Goal: Information Seeking & Learning: Check status

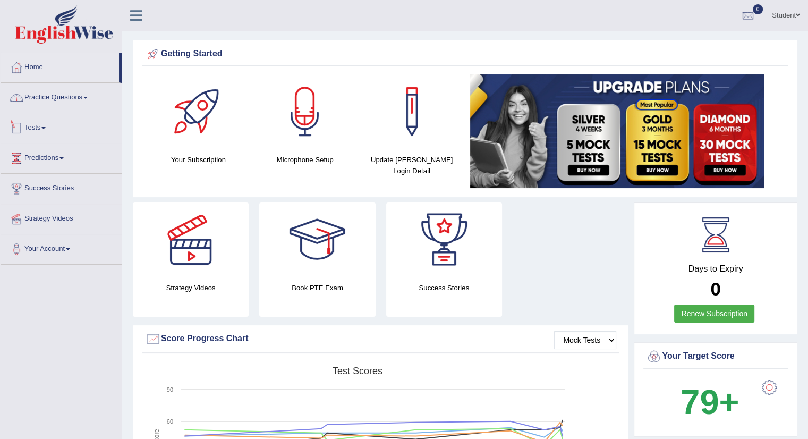
click at [32, 125] on link "Tests" at bounding box center [61, 126] width 121 height 27
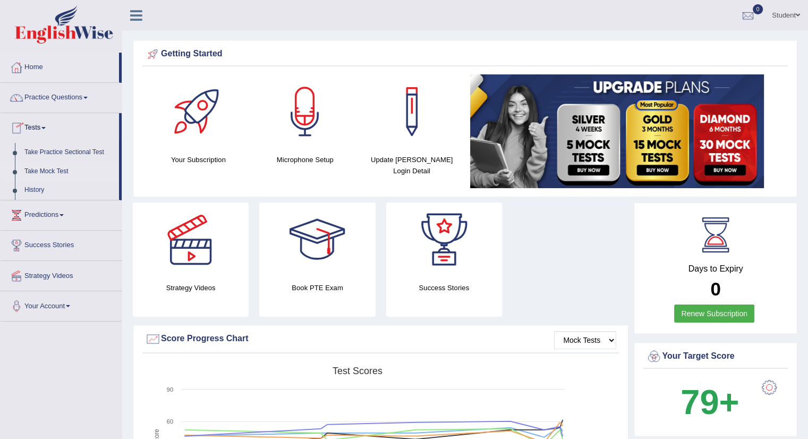
click at [49, 169] on link "Take Mock Test" at bounding box center [69, 171] width 99 height 19
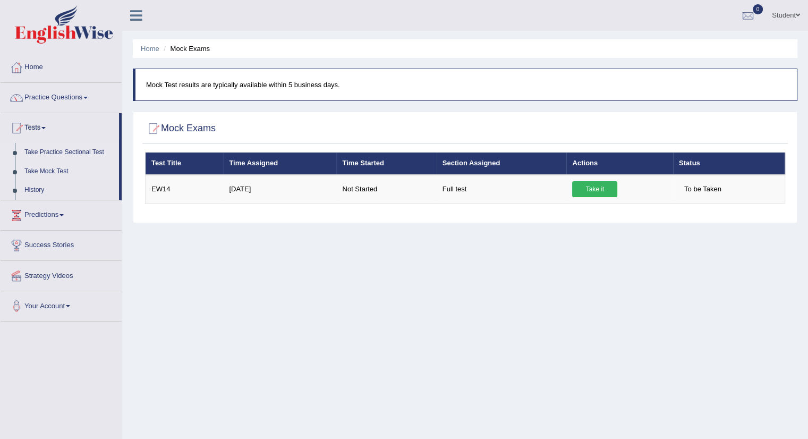
click at [72, 149] on link "Take Practice Sectional Test" at bounding box center [69, 152] width 99 height 19
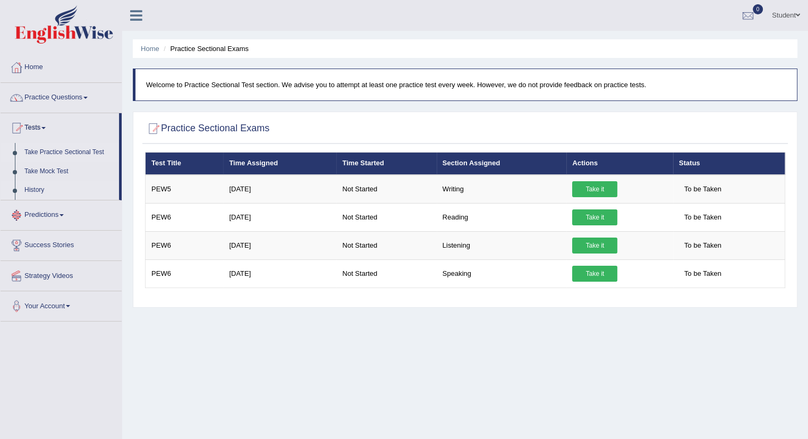
click at [22, 192] on link "History" at bounding box center [69, 190] width 99 height 19
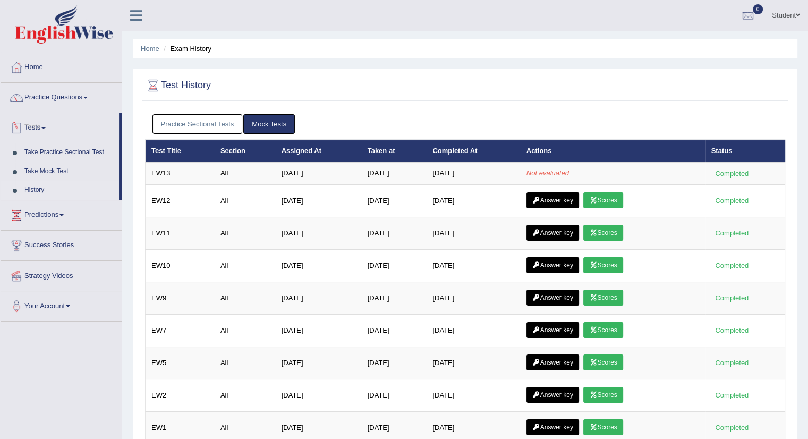
click at [266, 125] on link "Mock Tests" at bounding box center [269, 124] width 52 height 20
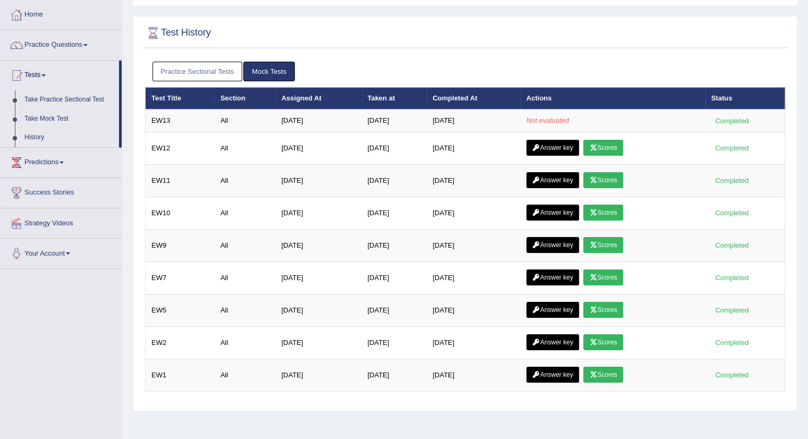
scroll to position [119, 0]
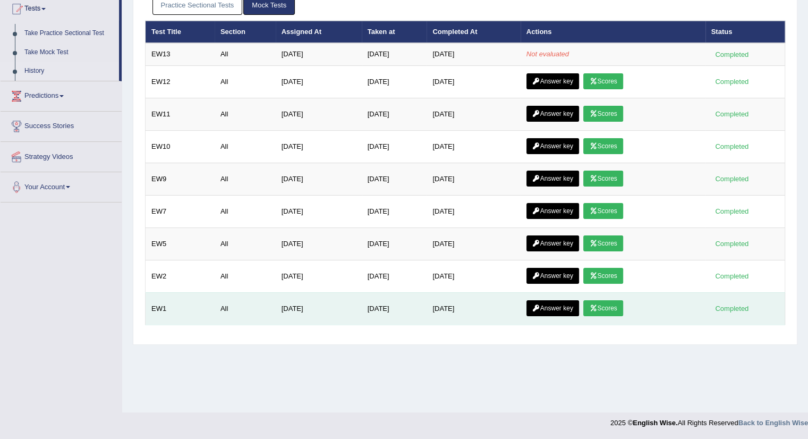
click at [605, 305] on link "Scores" at bounding box center [602, 308] width 39 height 16
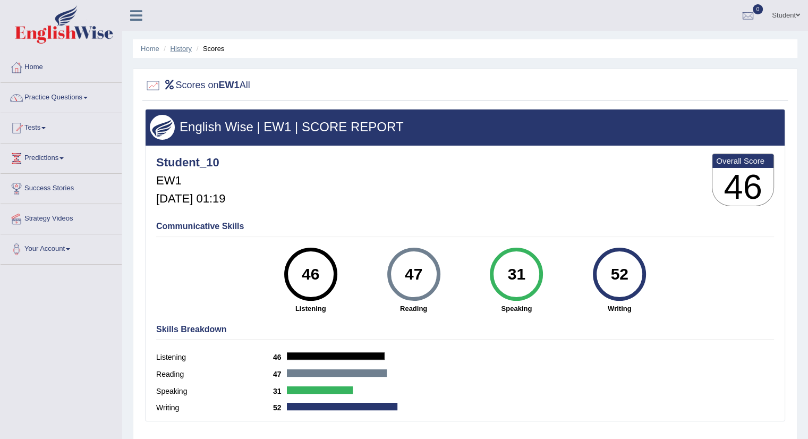
click at [176, 49] on link "History" at bounding box center [181, 49] width 21 height 8
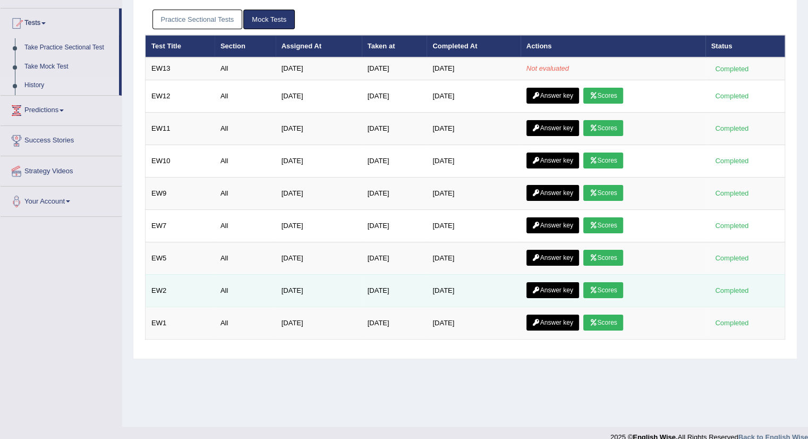
scroll to position [106, 0]
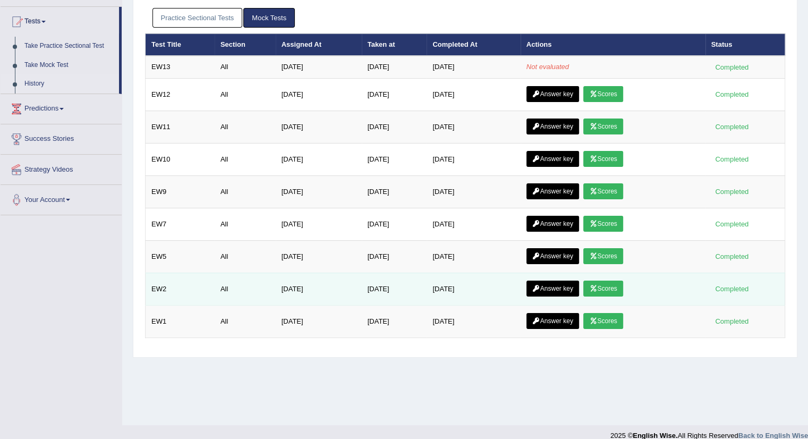
click at [610, 281] on link "Scores" at bounding box center [602, 289] width 39 height 16
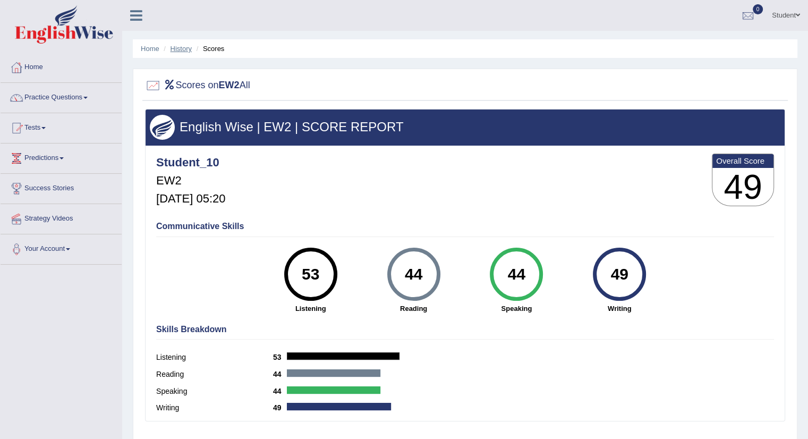
click at [189, 48] on link "History" at bounding box center [181, 49] width 21 height 8
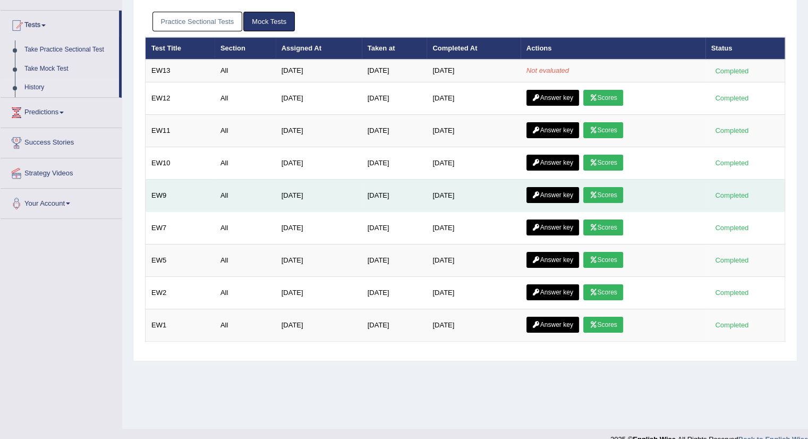
scroll to position [106, 0]
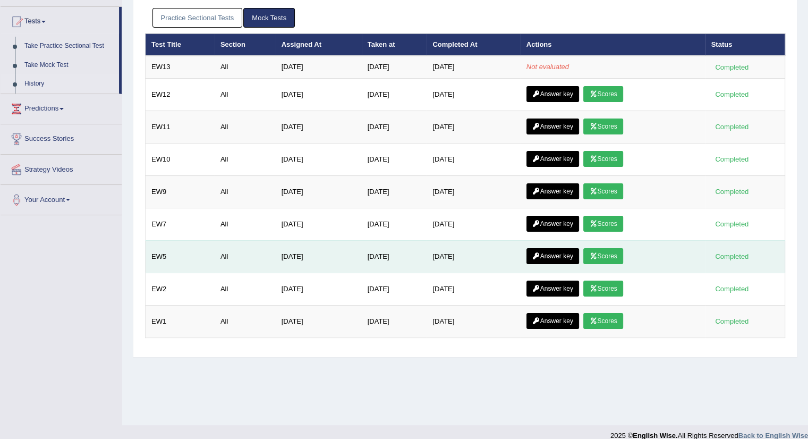
click at [597, 253] on icon at bounding box center [593, 256] width 8 height 6
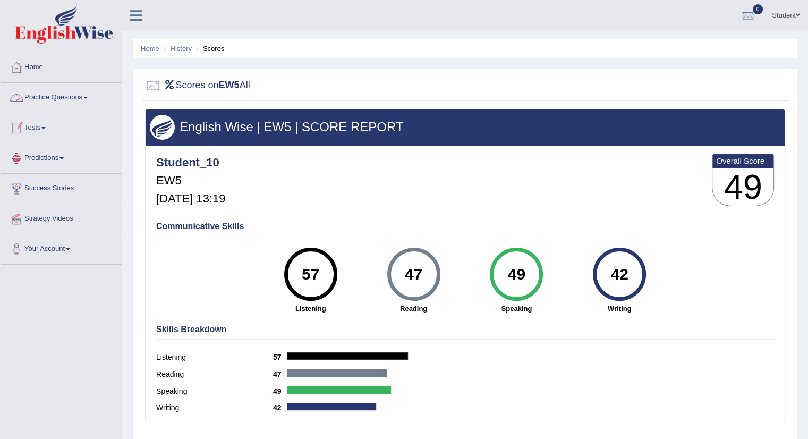
click at [174, 52] on link "History" at bounding box center [181, 49] width 21 height 8
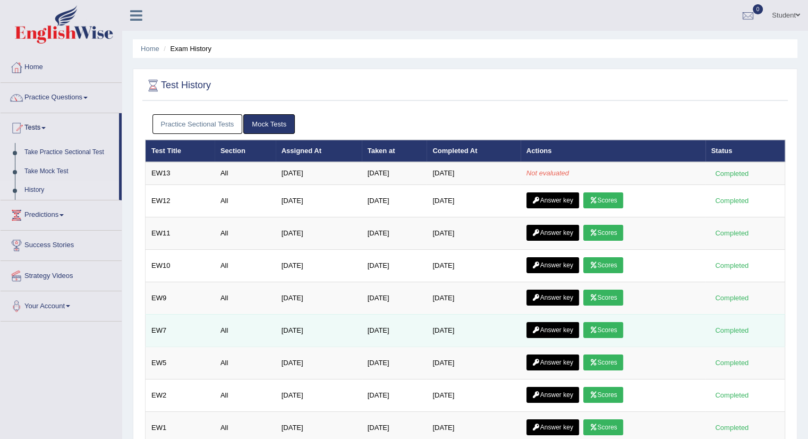
click at [596, 322] on link "Scores" at bounding box center [602, 330] width 39 height 16
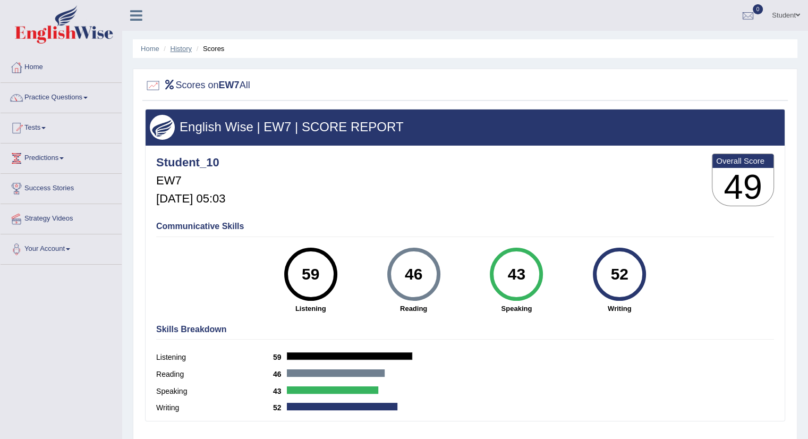
click at [181, 47] on link "History" at bounding box center [181, 49] width 21 height 8
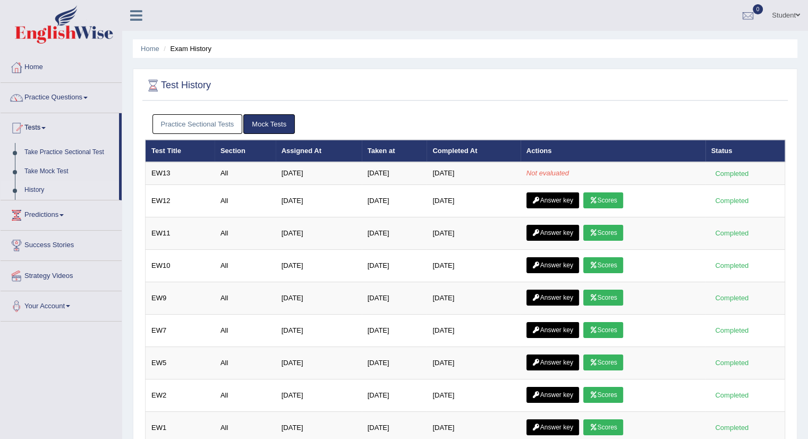
scroll to position [119, 0]
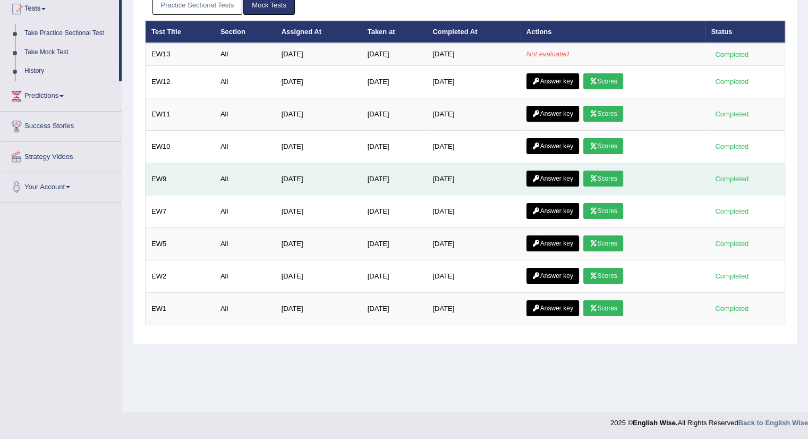
click at [601, 179] on link "Scores" at bounding box center [602, 179] width 39 height 16
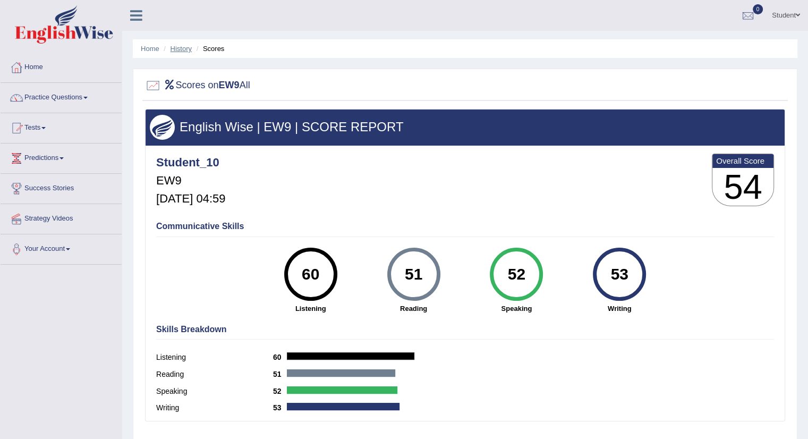
click at [173, 48] on link "History" at bounding box center [181, 49] width 21 height 8
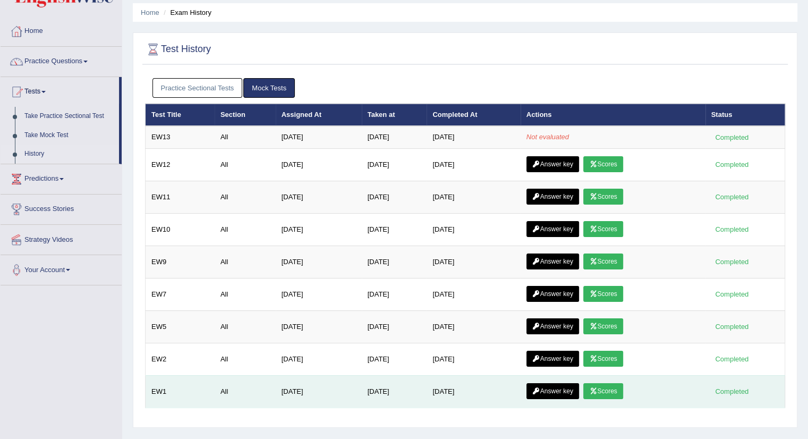
scroll to position [53, 0]
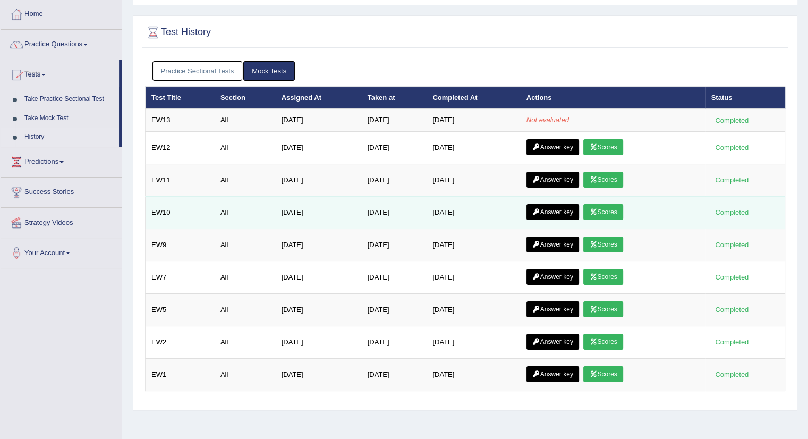
click at [604, 207] on link "Scores" at bounding box center [602, 212] width 39 height 16
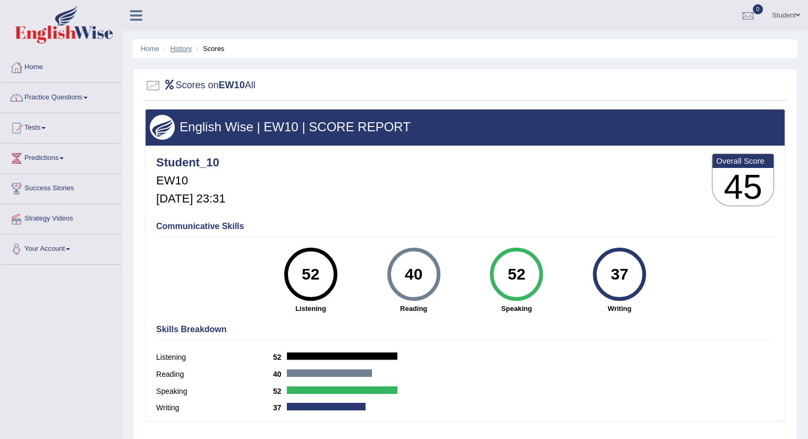
click at [178, 48] on link "History" at bounding box center [181, 49] width 21 height 8
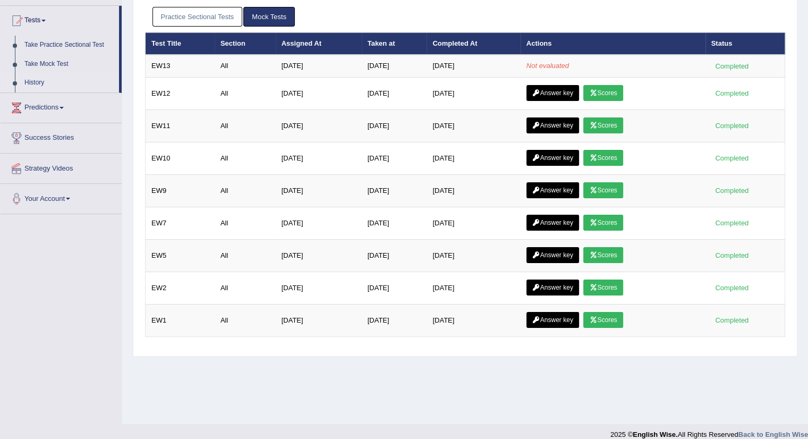
scroll to position [119, 0]
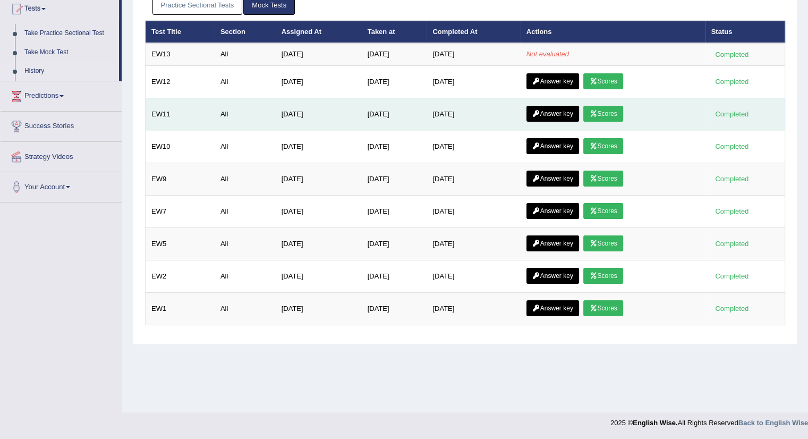
click at [605, 113] on link "Scores" at bounding box center [602, 114] width 39 height 16
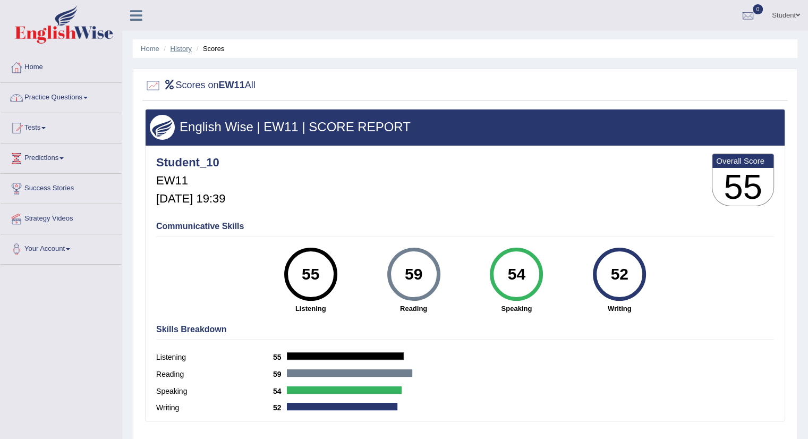
click at [180, 47] on link "History" at bounding box center [181, 49] width 21 height 8
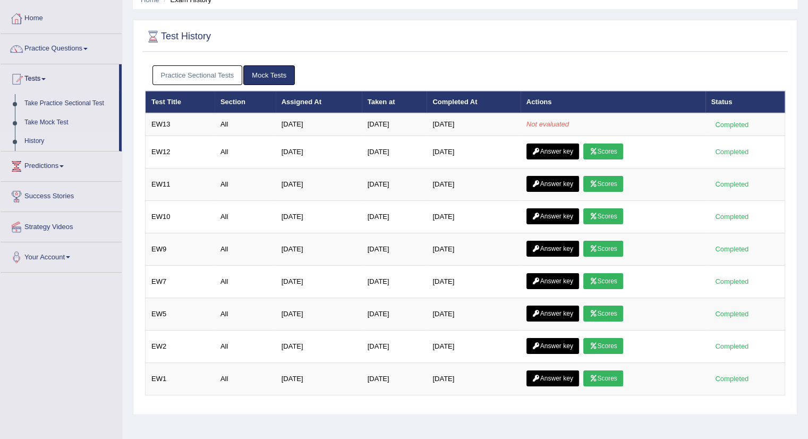
scroll to position [106, 0]
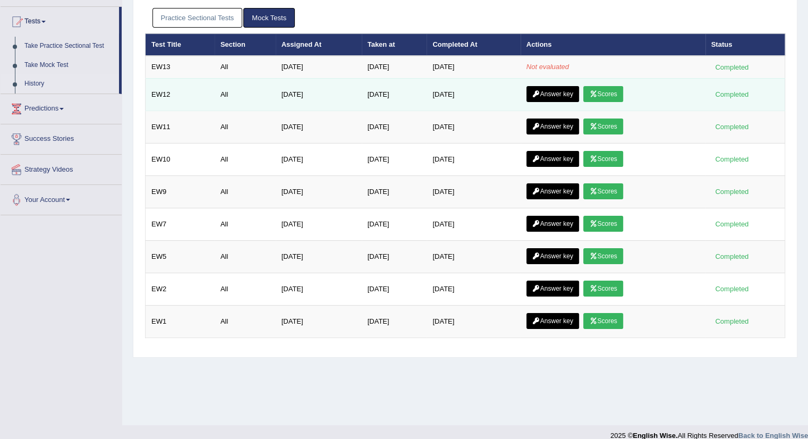
click at [597, 92] on icon at bounding box center [593, 94] width 8 height 6
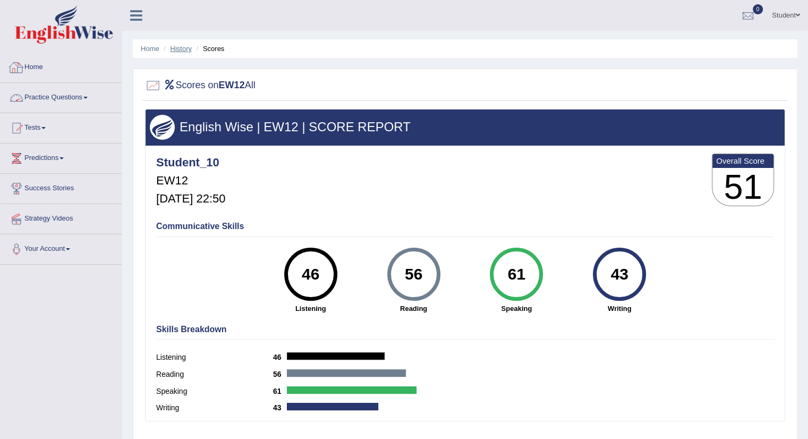
click at [180, 48] on link "History" at bounding box center [181, 49] width 21 height 8
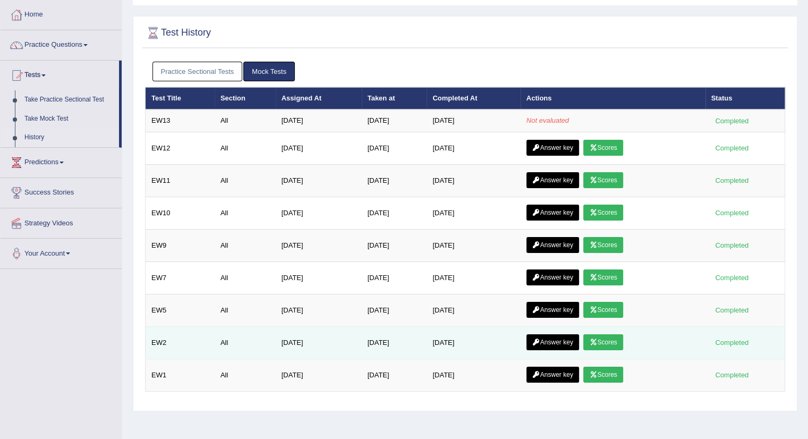
scroll to position [13, 0]
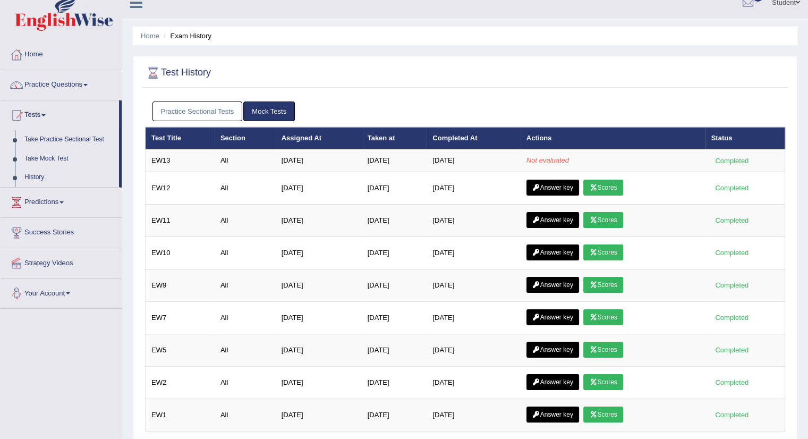
click at [62, 291] on link "Your Account" at bounding box center [61, 291] width 121 height 27
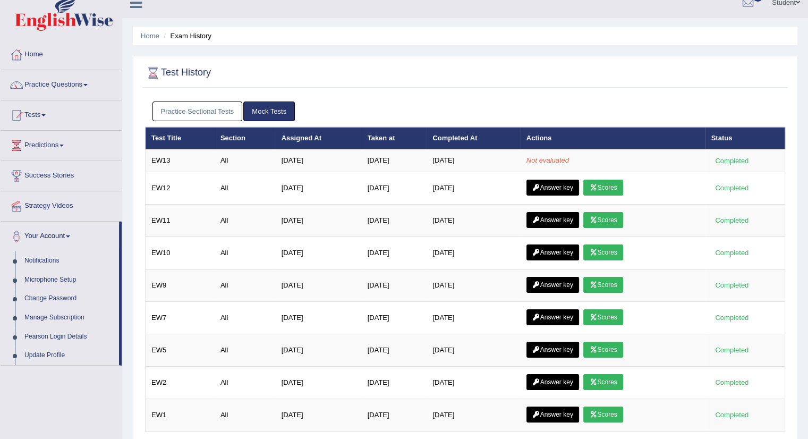
click at [36, 139] on link "Predictions" at bounding box center [61, 144] width 121 height 27
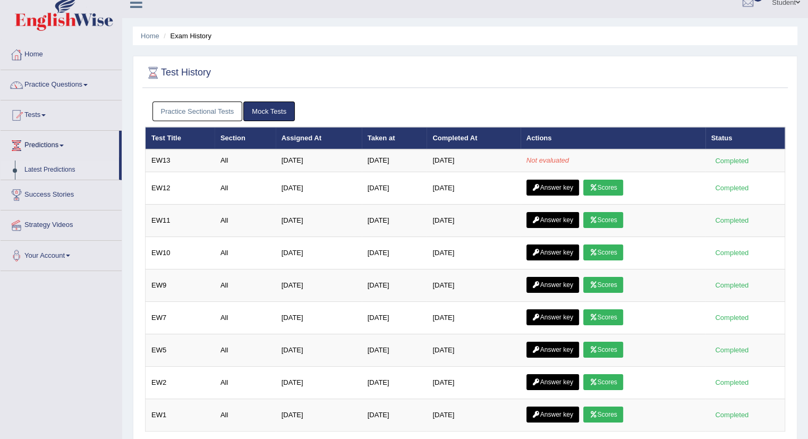
click at [33, 171] on link "Latest Predictions" at bounding box center [69, 169] width 99 height 19
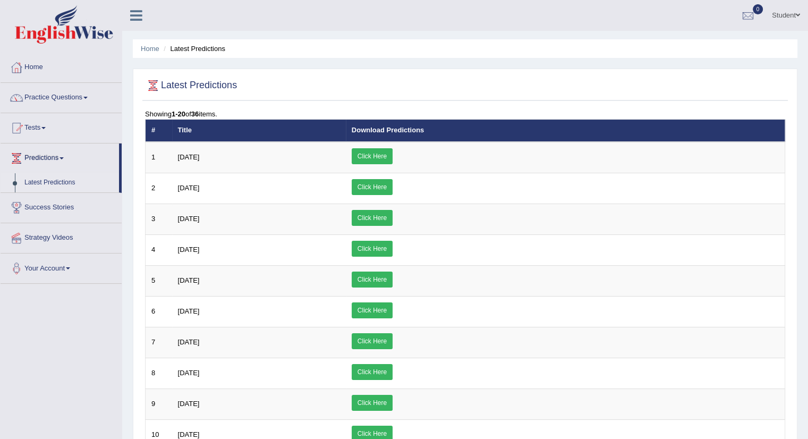
click at [29, 72] on link "Home" at bounding box center [61, 66] width 121 height 27
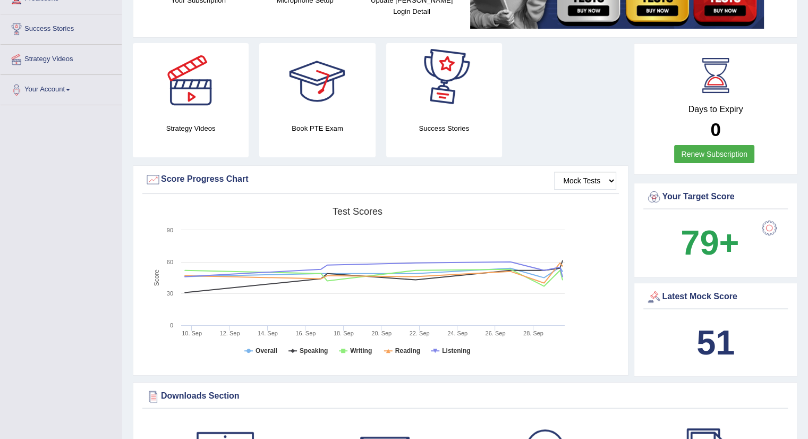
scroll to position [266, 0]
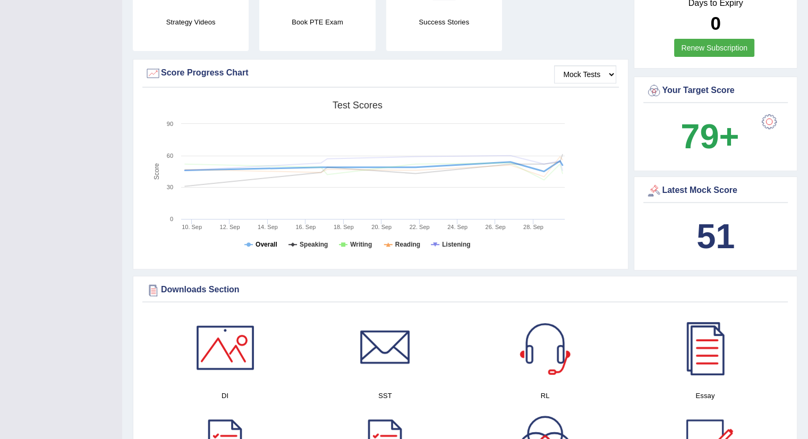
click at [247, 243] on icon at bounding box center [249, 244] width 4 height 4
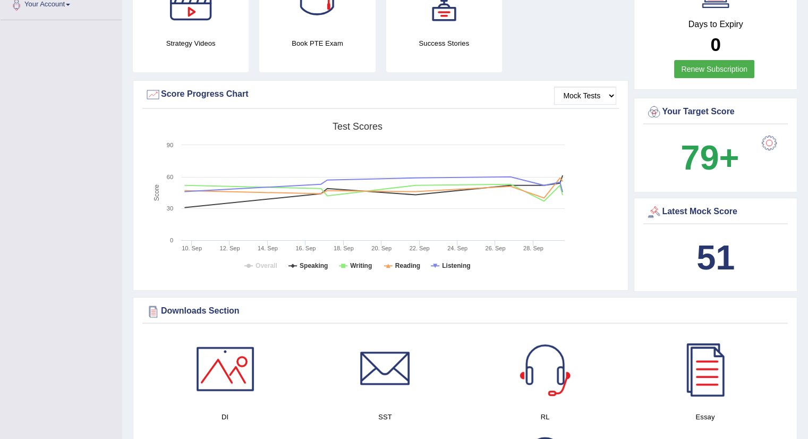
scroll to position [0, 0]
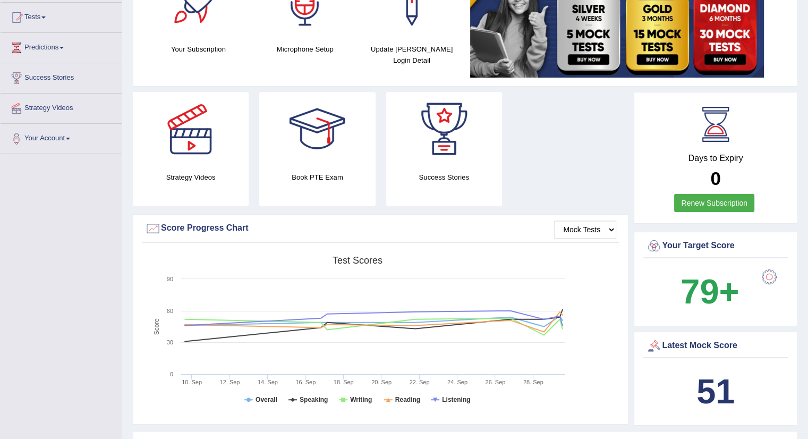
scroll to position [113, 0]
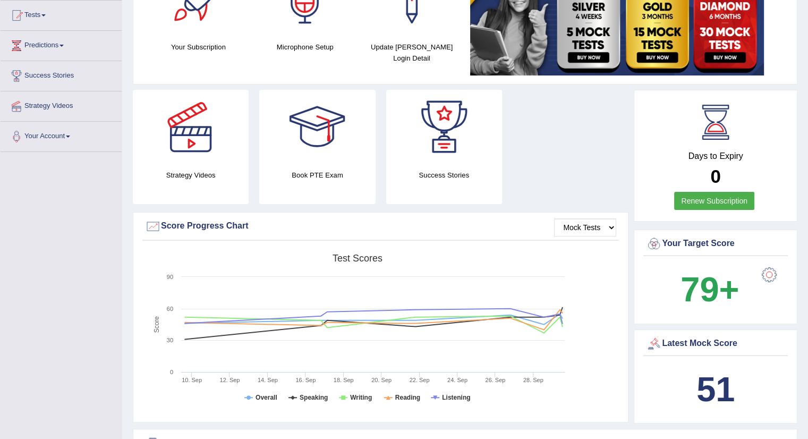
click at [767, 269] on div at bounding box center [769, 274] width 21 height 21
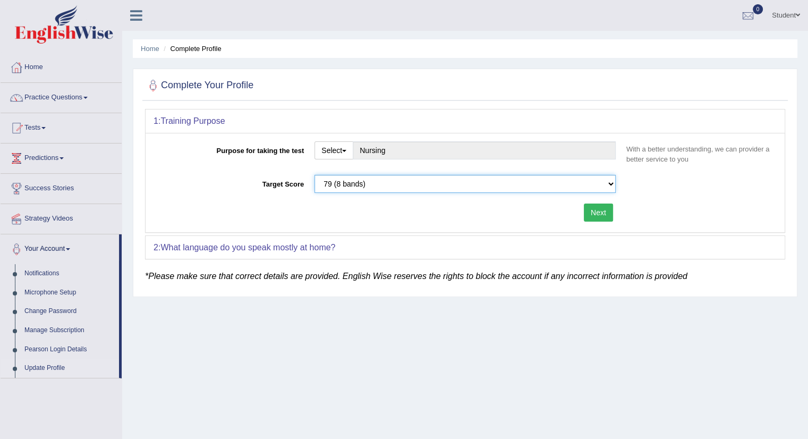
click at [610, 185] on select "Please select the correct value 50 (6 bands) 58 (6.5 bands) 65 (7 bands) 79 (8 …" at bounding box center [465, 184] width 301 height 18
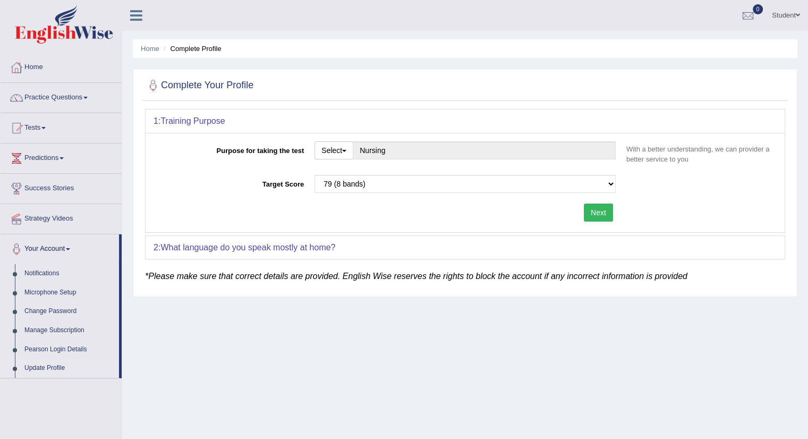
click at [648, 215] on div "Purpose for taking the test Select Student Visa Permanent Residency Nursing Oth…" at bounding box center [465, 182] width 639 height 99
click at [346, 150] on span "button" at bounding box center [344, 151] width 4 height 2
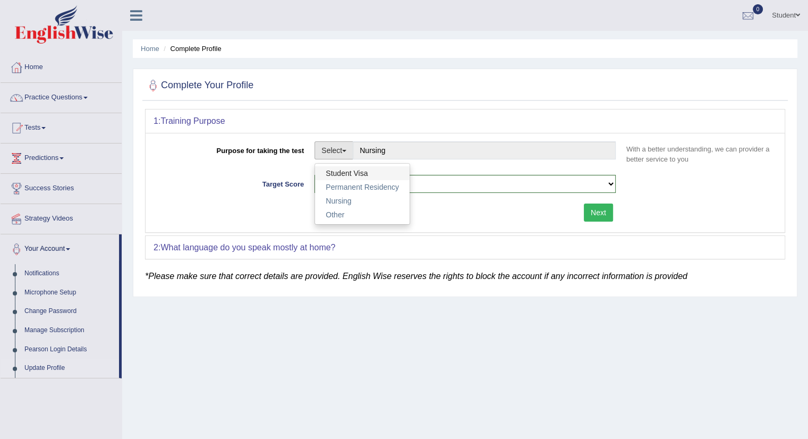
click at [350, 172] on link "Student Visa" at bounding box center [362, 173] width 95 height 14
type input "Student Visa"
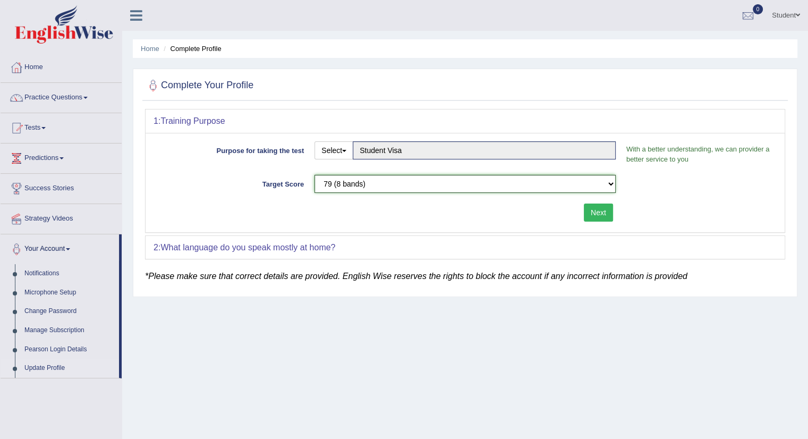
click at [596, 185] on select "Please select the correct value 50 (6 bands) 58 (6.5 bands) 65 (7 bands) 79 (8 …" at bounding box center [465, 184] width 301 height 18
select select "50"
click at [315, 175] on select "Please select the correct value 50 (6 bands) 58 (6.5 bands) 65 (7 bands) 79 (8 …" at bounding box center [465, 184] width 301 height 18
click at [324, 245] on b "What language do you speak mostly at home?" at bounding box center [247, 247] width 175 height 9
click at [374, 253] on div "2: What language do you speak mostly at home?" at bounding box center [465, 247] width 639 height 23
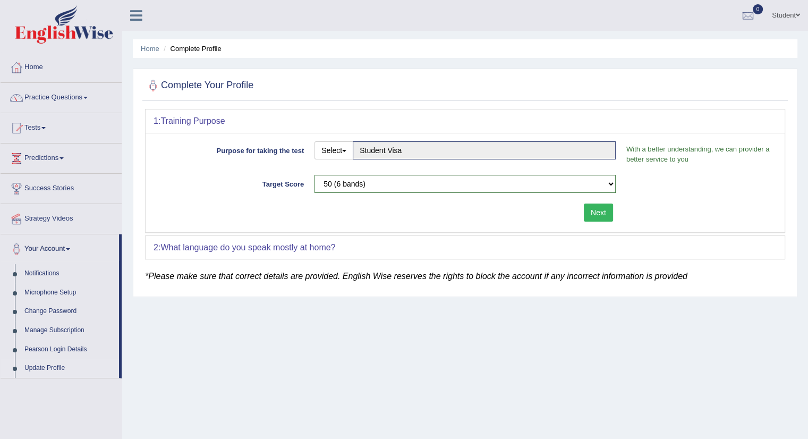
click at [595, 207] on button "Next" at bounding box center [598, 212] width 29 height 18
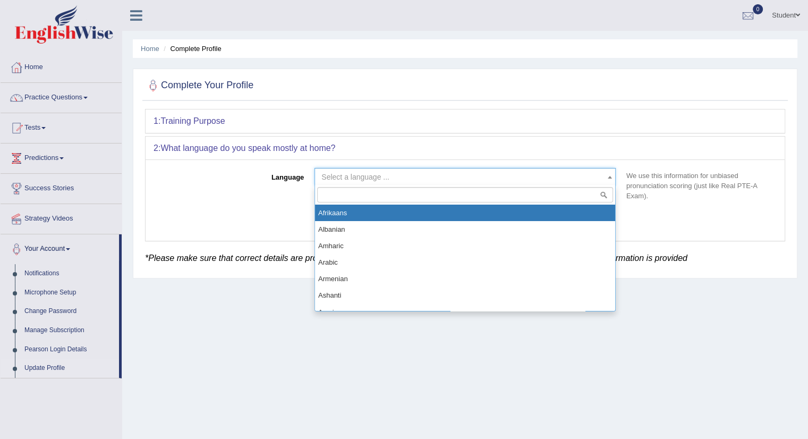
click at [606, 175] on span at bounding box center [610, 176] width 11 height 17
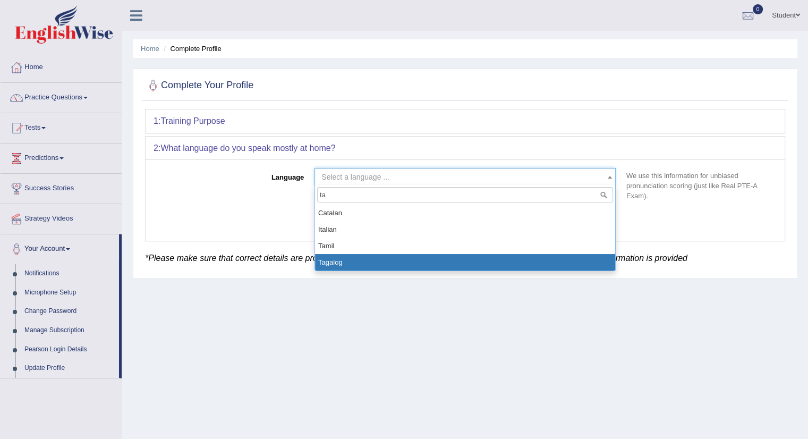
type input "ta"
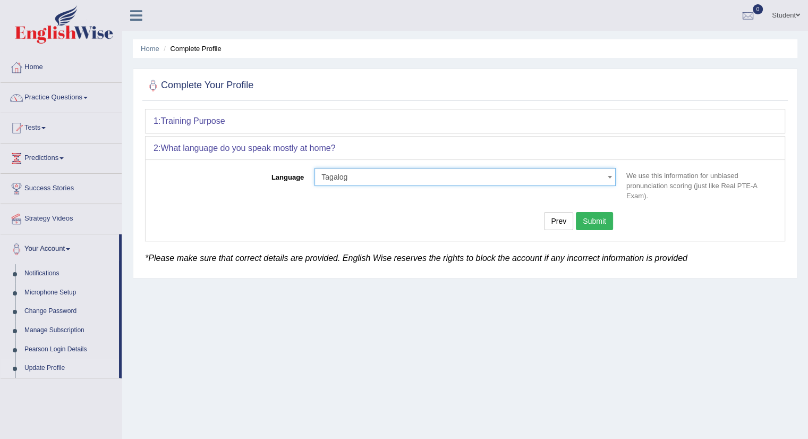
select select "Tagalog"
click at [601, 222] on button "Submit" at bounding box center [594, 221] width 37 height 18
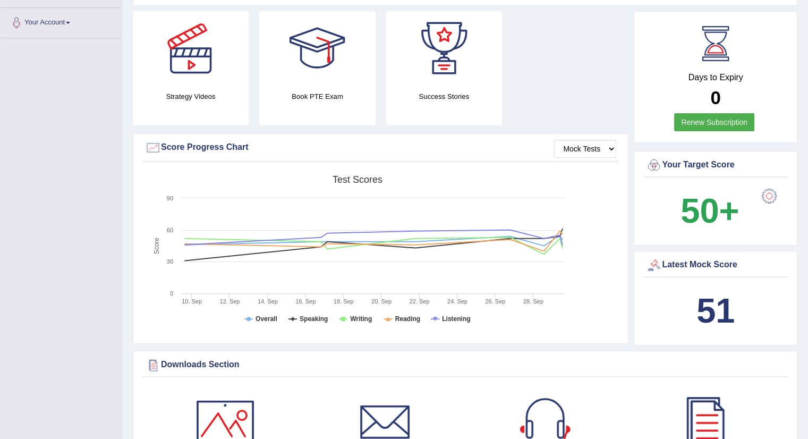
click at [765, 194] on div at bounding box center [769, 195] width 21 height 21
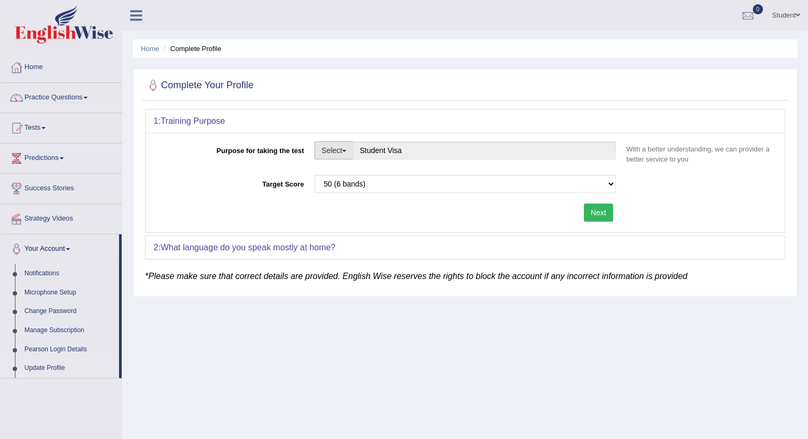
click at [349, 147] on button "Select" at bounding box center [334, 150] width 39 height 18
click at [353, 194] on link "Nursing" at bounding box center [362, 201] width 95 height 14
type input "Nursing"
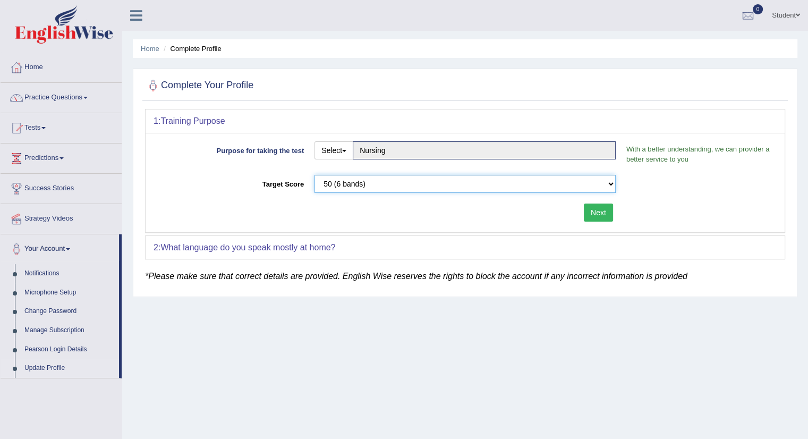
click at [595, 182] on select "Please select the correct value 50 (6 bands) 58 (6.5 bands) 65 (7 bands) 79 (8 …" at bounding box center [465, 184] width 301 height 18
select select "79"
click at [315, 175] on select "Please select the correct value 50 (6 bands) 58 (6.5 bands) 65 (7 bands) 79 (8 …" at bounding box center [465, 184] width 301 height 18
click at [606, 209] on button "Next" at bounding box center [598, 212] width 29 height 18
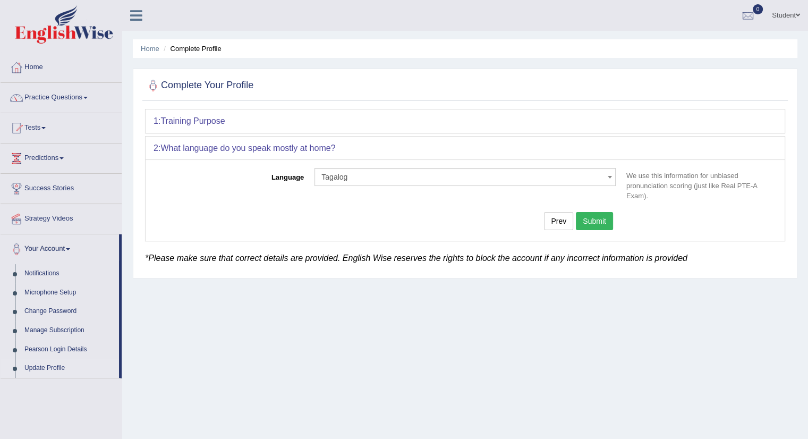
click at [602, 222] on button "Submit" at bounding box center [594, 221] width 37 height 18
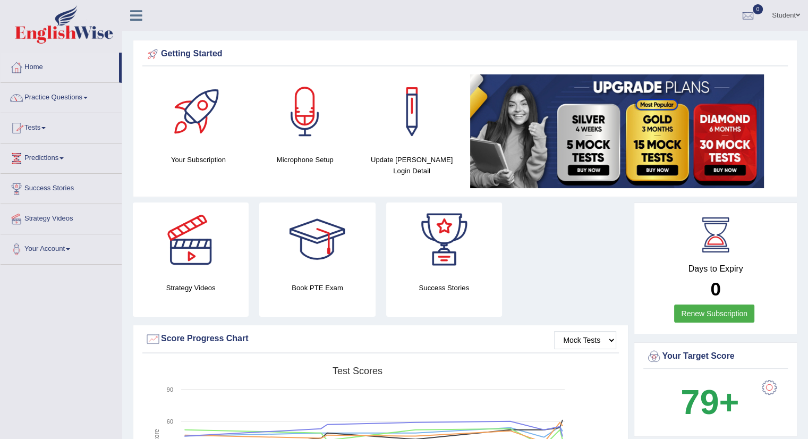
click at [27, 130] on link "Tests" at bounding box center [61, 126] width 121 height 27
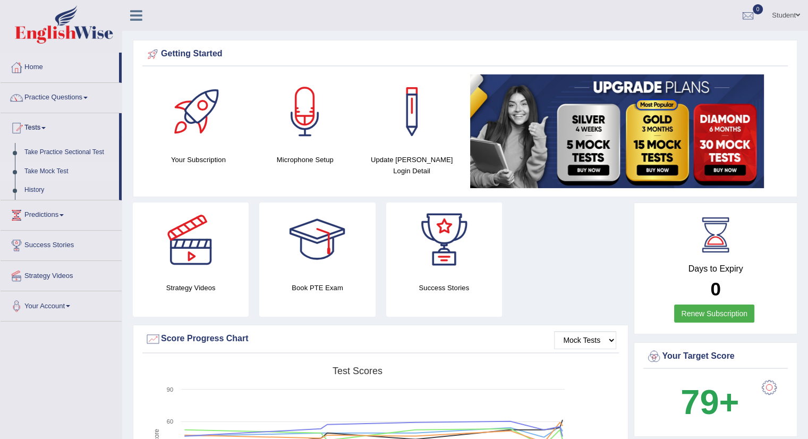
click at [45, 169] on link "Take Mock Test" at bounding box center [69, 171] width 99 height 19
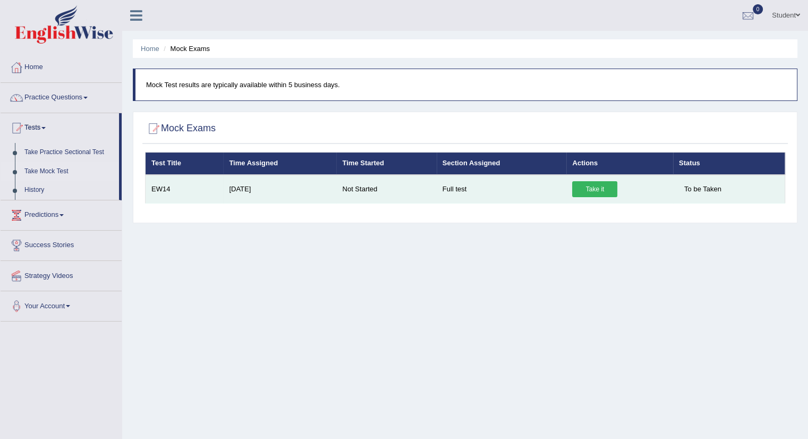
click at [587, 182] on link "Take it" at bounding box center [594, 189] width 45 height 16
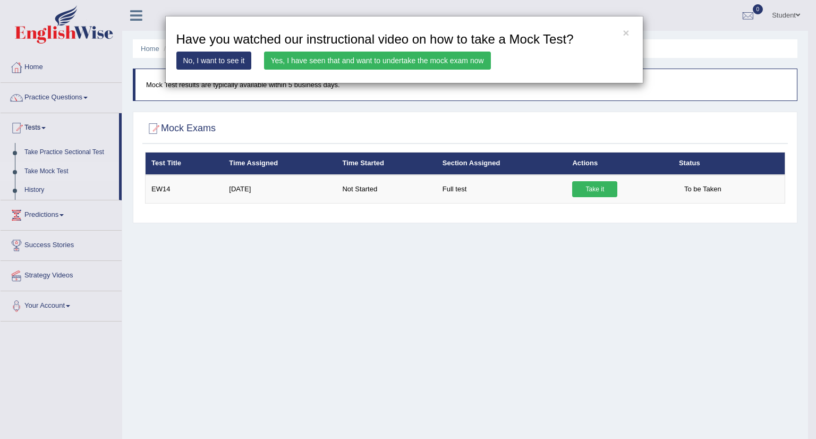
click at [427, 60] on link "Yes, I have seen that and want to undertake the mock exam now" at bounding box center [377, 61] width 227 height 18
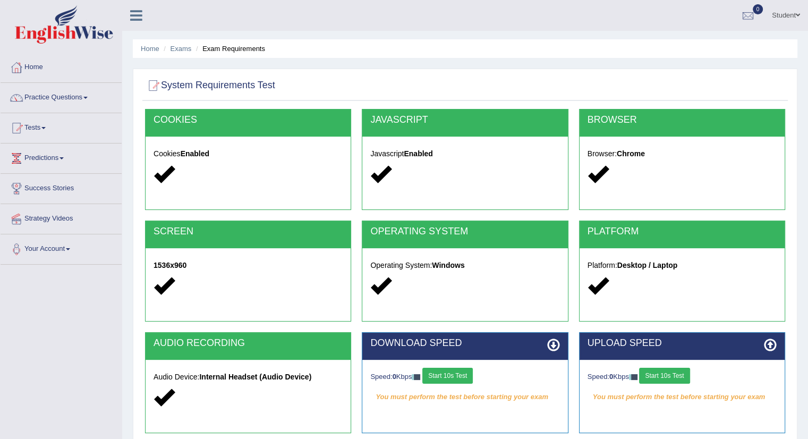
click at [452, 377] on button "Start 10s Test" at bounding box center [447, 376] width 50 height 16
click at [671, 372] on button "Start 10s Test" at bounding box center [664, 376] width 50 height 16
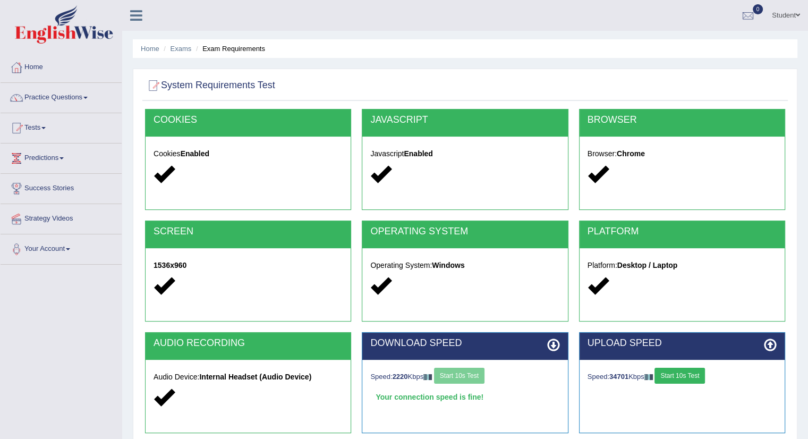
scroll to position [119, 0]
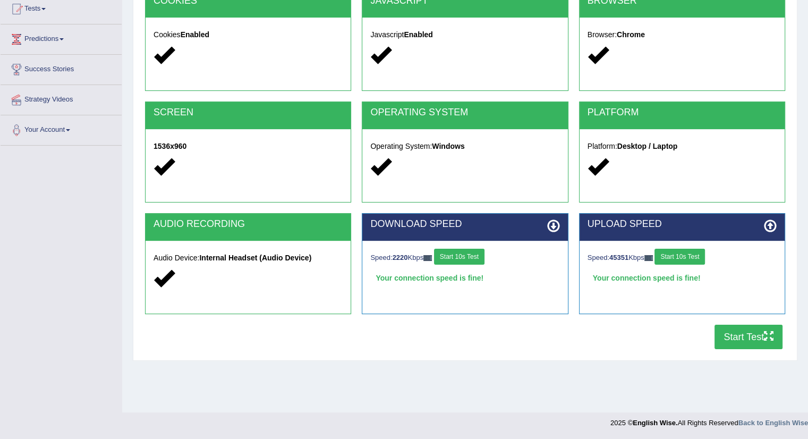
click at [748, 336] on button "Start Test" at bounding box center [749, 337] width 68 height 24
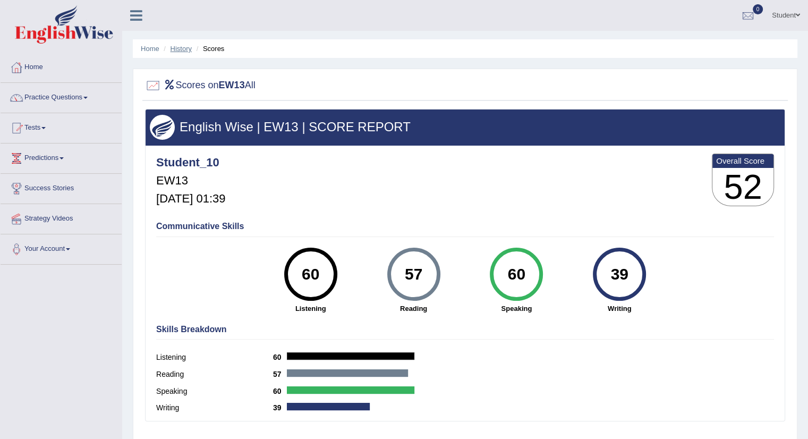
click at [179, 50] on link "History" at bounding box center [181, 49] width 21 height 8
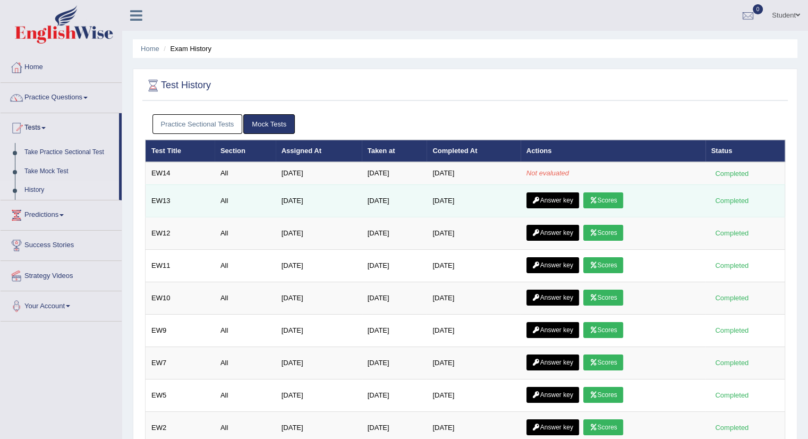
click at [548, 196] on link "Answer key" at bounding box center [553, 200] width 53 height 16
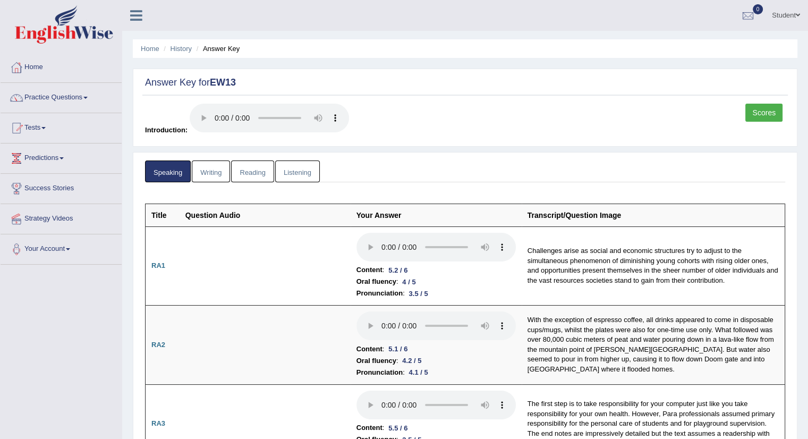
click at [216, 164] on link "Writing" at bounding box center [211, 171] width 38 height 22
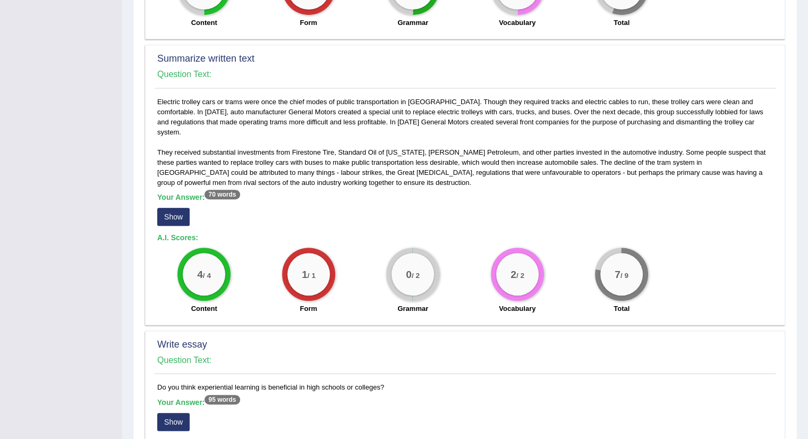
scroll to position [682, 0]
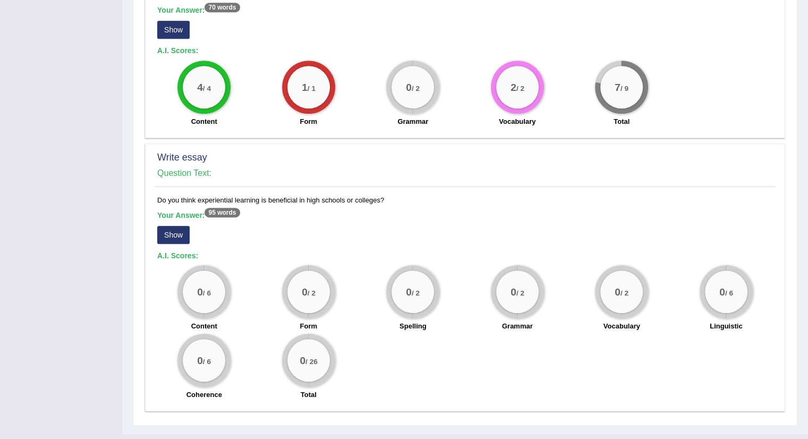
click at [179, 226] on button "Show" at bounding box center [173, 235] width 32 height 18
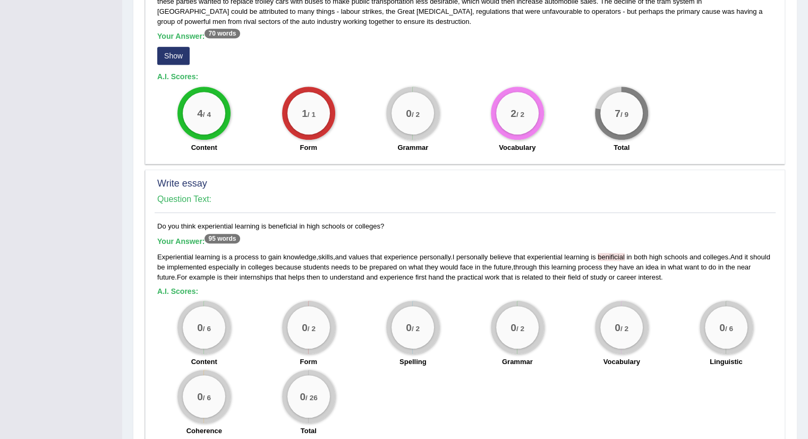
click at [349, 356] on div "Form" at bounding box center [309, 362] width 94 height 13
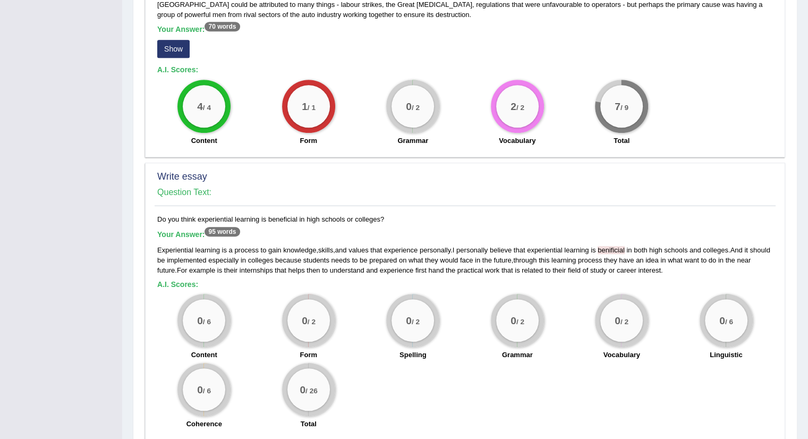
scroll to position [692, 0]
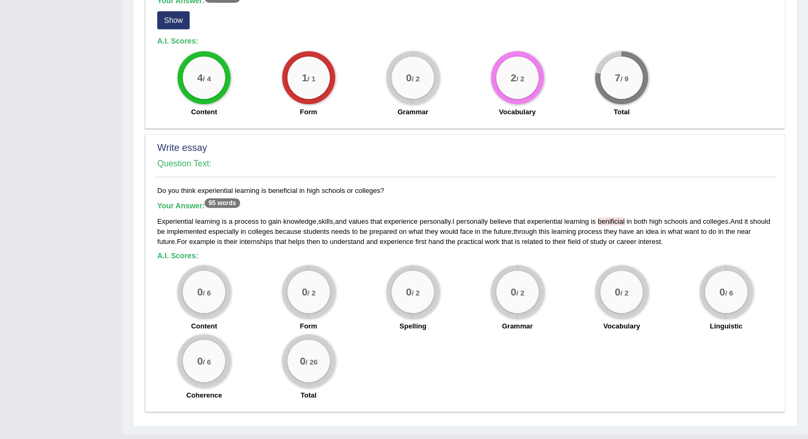
click at [508, 349] on div "0 / 6 Content 0 / 2 Form 0 / 2 Spelling 0 / 2 Grammar 0 / 2 Vocabulary 0 / 6 Li…" at bounding box center [465, 333] width 626 height 137
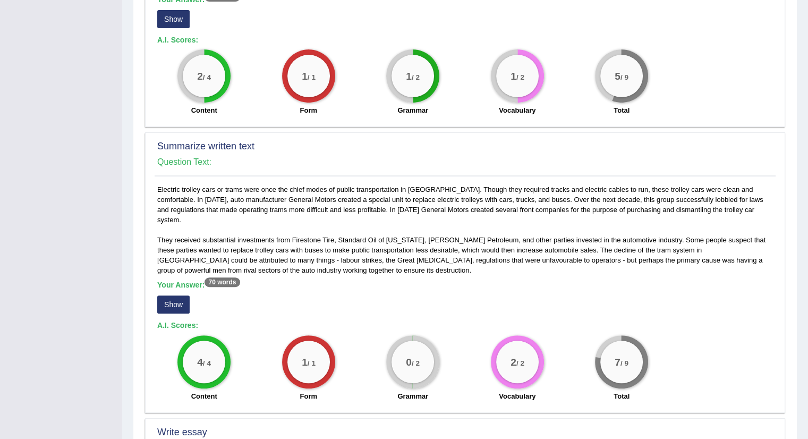
scroll to position [409, 0]
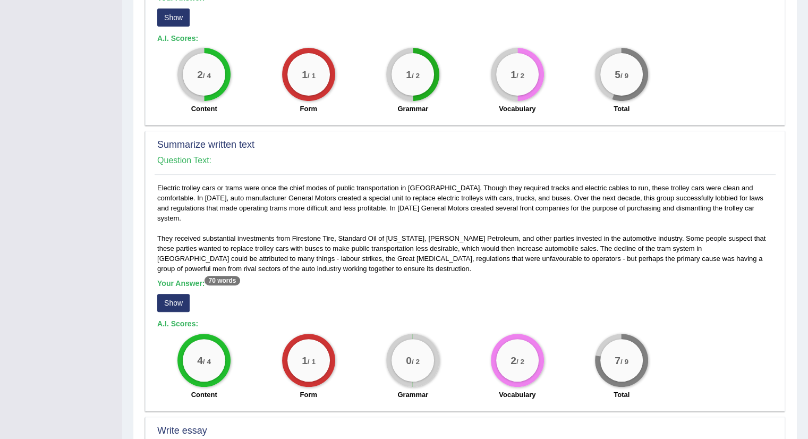
click at [172, 294] on button "Show" at bounding box center [173, 303] width 32 height 18
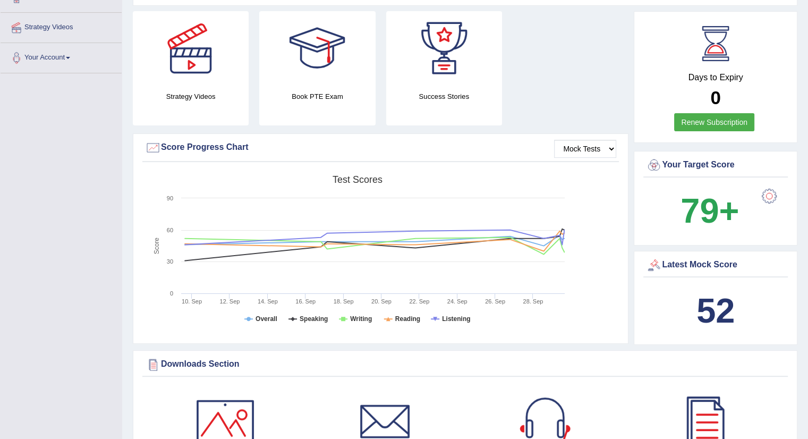
click at [610, 249] on div "Created with Highcharts 7.1.2 Score Test scores Overall Speaking Writing Readin…" at bounding box center [380, 254] width 477 height 168
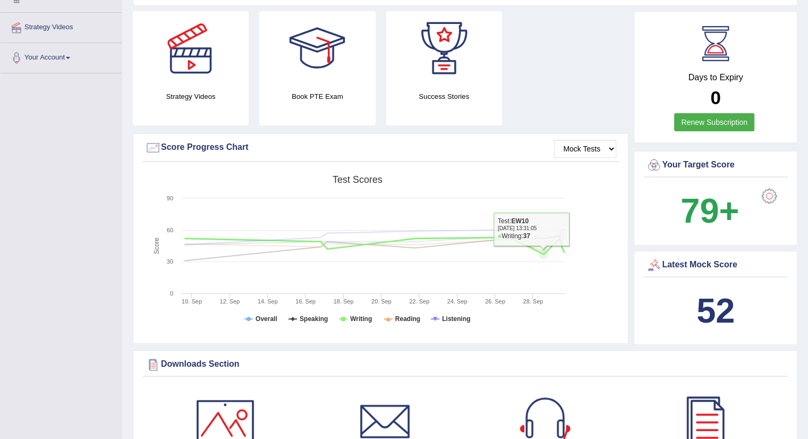
drag, startPoint x: 610, startPoint y: 249, endPoint x: 528, endPoint y: 296, distance: 95.0
click at [528, 296] on div "Created with Highcharts 7.1.2 Score Test scores Overall Speaking Writing Readin…" at bounding box center [380, 254] width 477 height 168
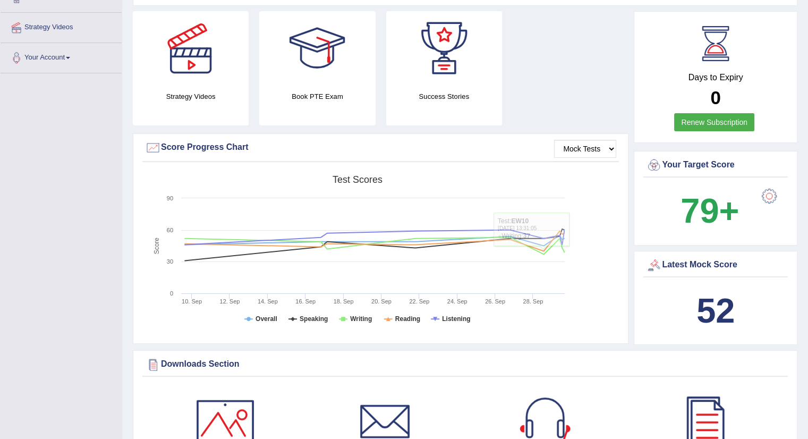
click at [528, 298] on tspan "28. Sep" at bounding box center [533, 301] width 20 height 6
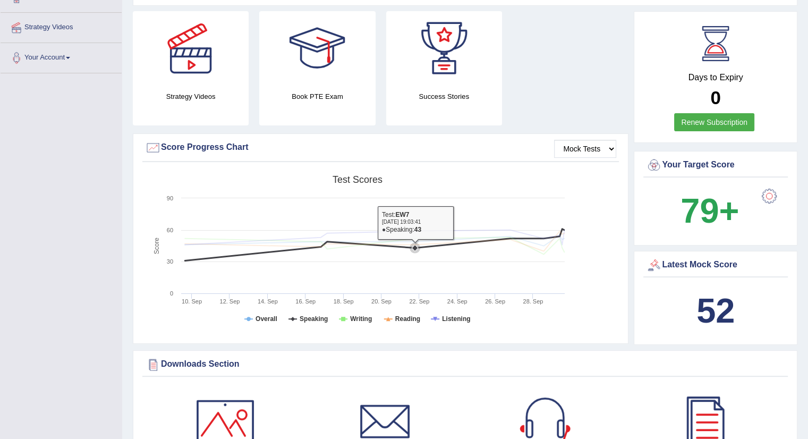
click at [387, 265] on rect at bounding box center [357, 252] width 425 height 165
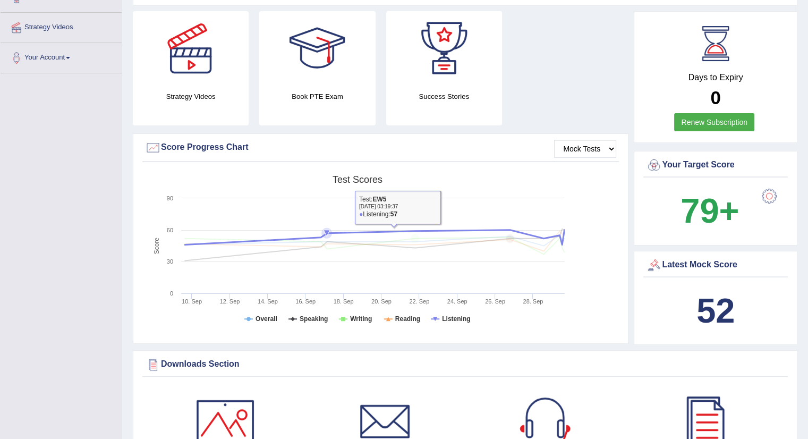
drag, startPoint x: 387, startPoint y: 265, endPoint x: 313, endPoint y: 233, distance: 80.6
click at [313, 233] on icon "Created with Highcharts 7.1.2 Score Test scores Overall Speaking Writing Readin…" at bounding box center [357, 252] width 425 height 165
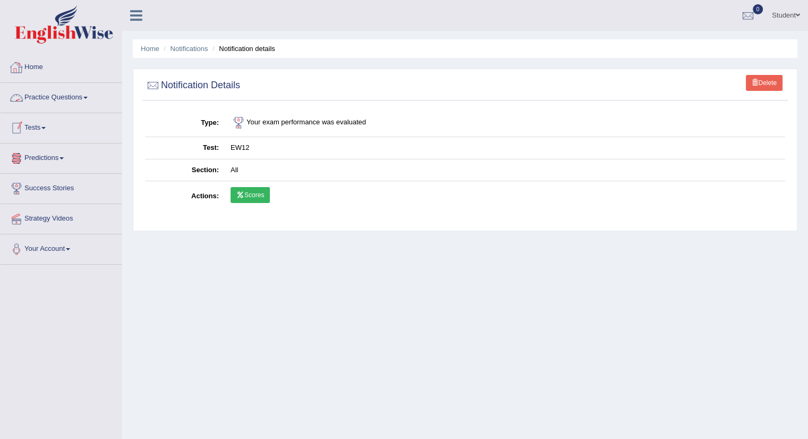
click at [40, 67] on link "Home" at bounding box center [61, 66] width 121 height 27
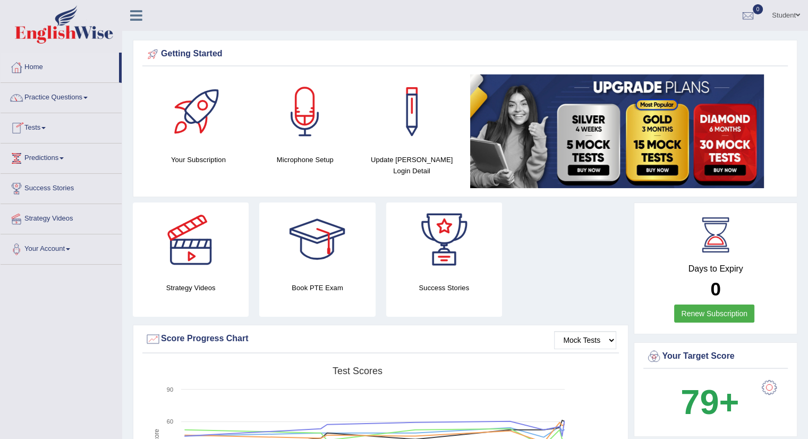
click at [40, 131] on link "Tests" at bounding box center [61, 126] width 121 height 27
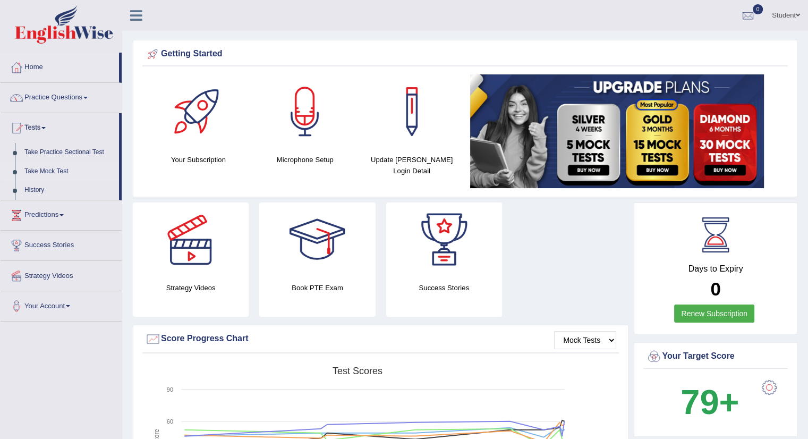
click at [49, 172] on link "Take Mock Test" at bounding box center [69, 171] width 99 height 19
